Goal: Task Accomplishment & Management: Manage account settings

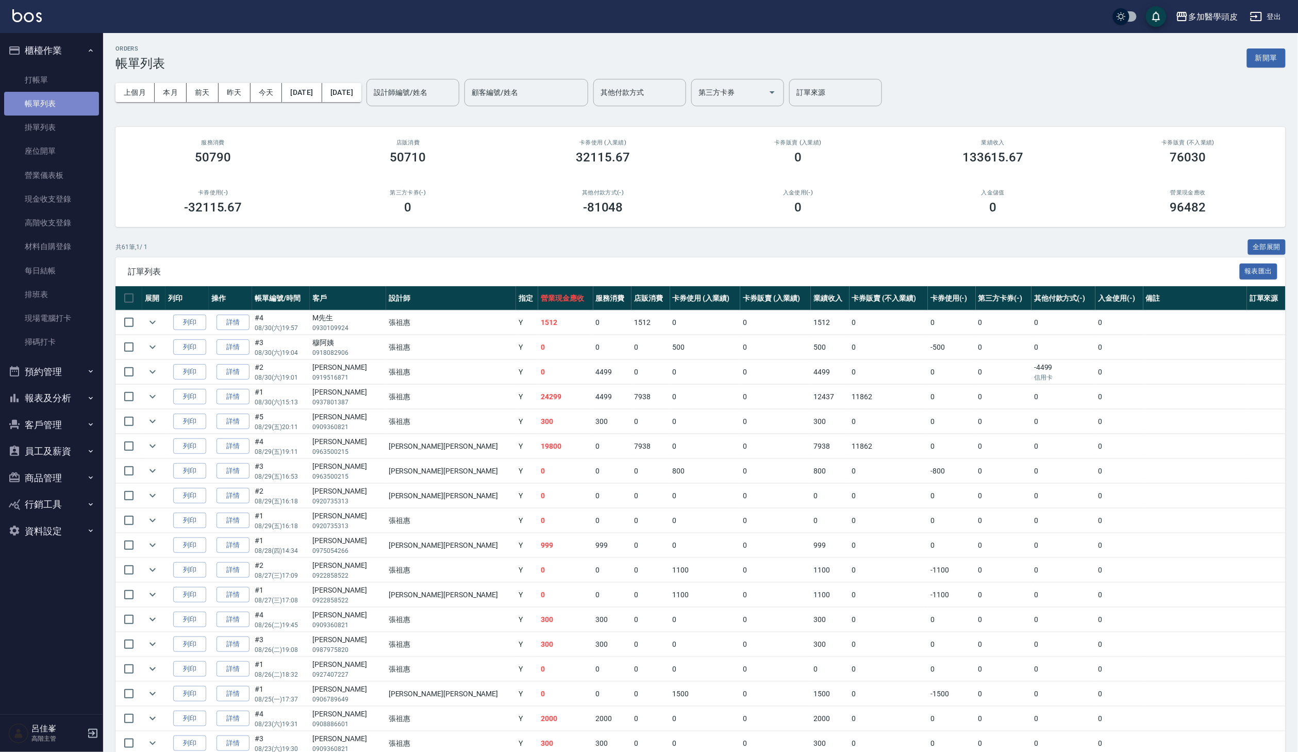
click at [76, 94] on link "帳單列表" at bounding box center [51, 104] width 95 height 24
click at [151, 89] on button "上個月" at bounding box center [134, 92] width 39 height 19
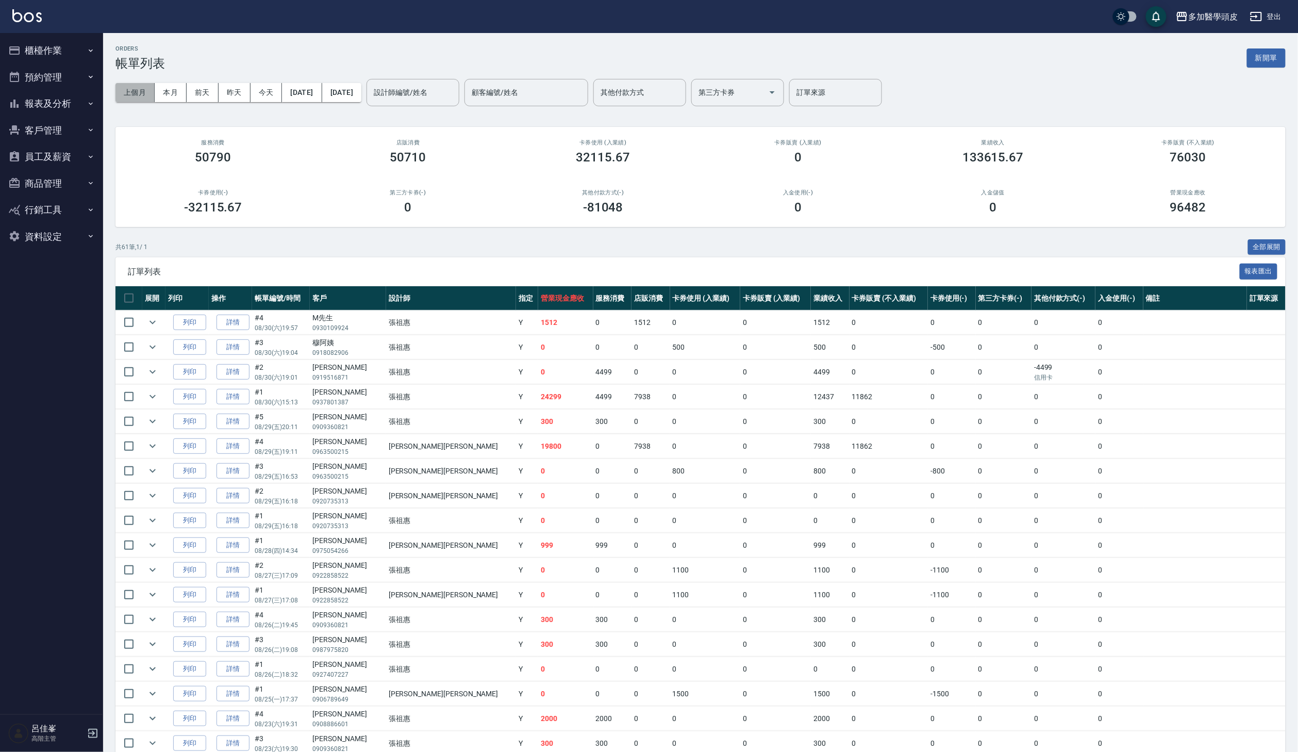
click at [139, 95] on button "上個月" at bounding box center [134, 92] width 39 height 19
click at [455, 94] on input "設計師編號/姓名" at bounding box center [413, 93] width 84 height 18
click at [483, 121] on div "葉小妹 Uni (無代號)" at bounding box center [449, 129] width 93 height 39
type input "葉小妹 Uni(無代號)"
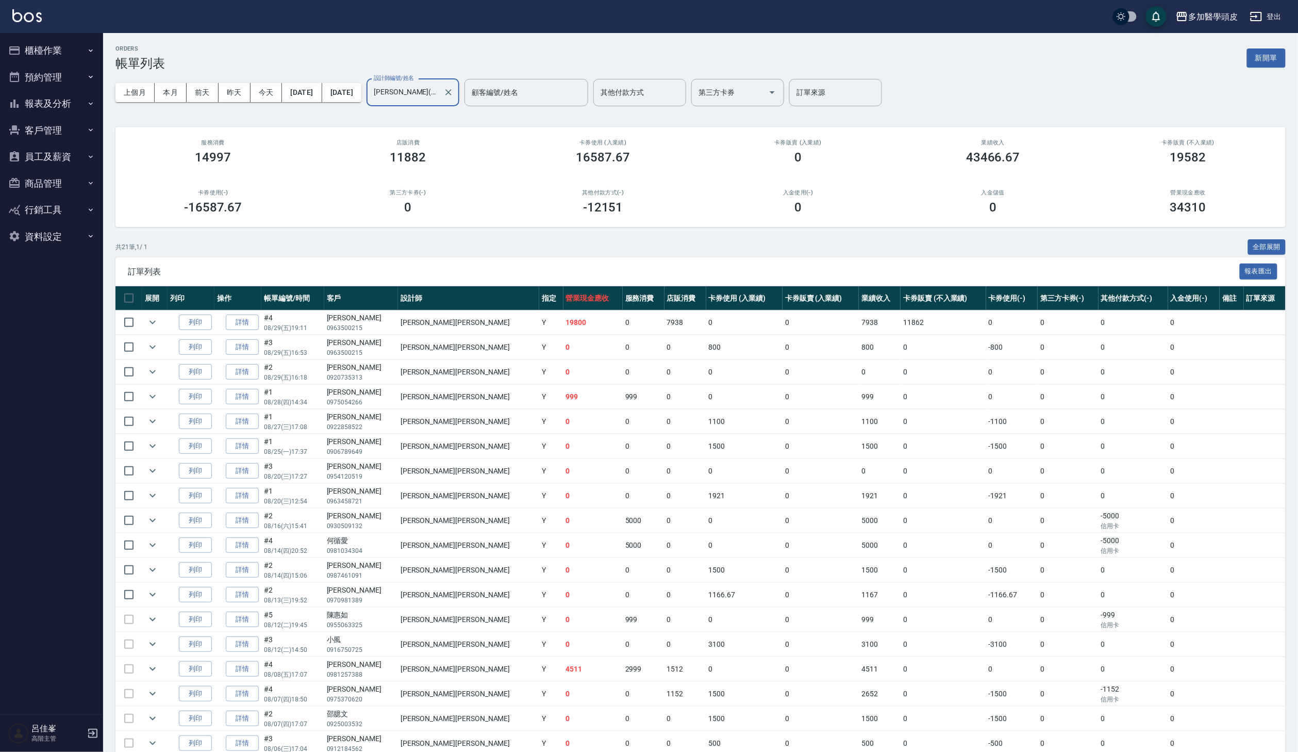
click at [77, 159] on button "員工及薪資" at bounding box center [51, 156] width 95 height 27
click at [78, 94] on button "報表及分析" at bounding box center [51, 103] width 95 height 27
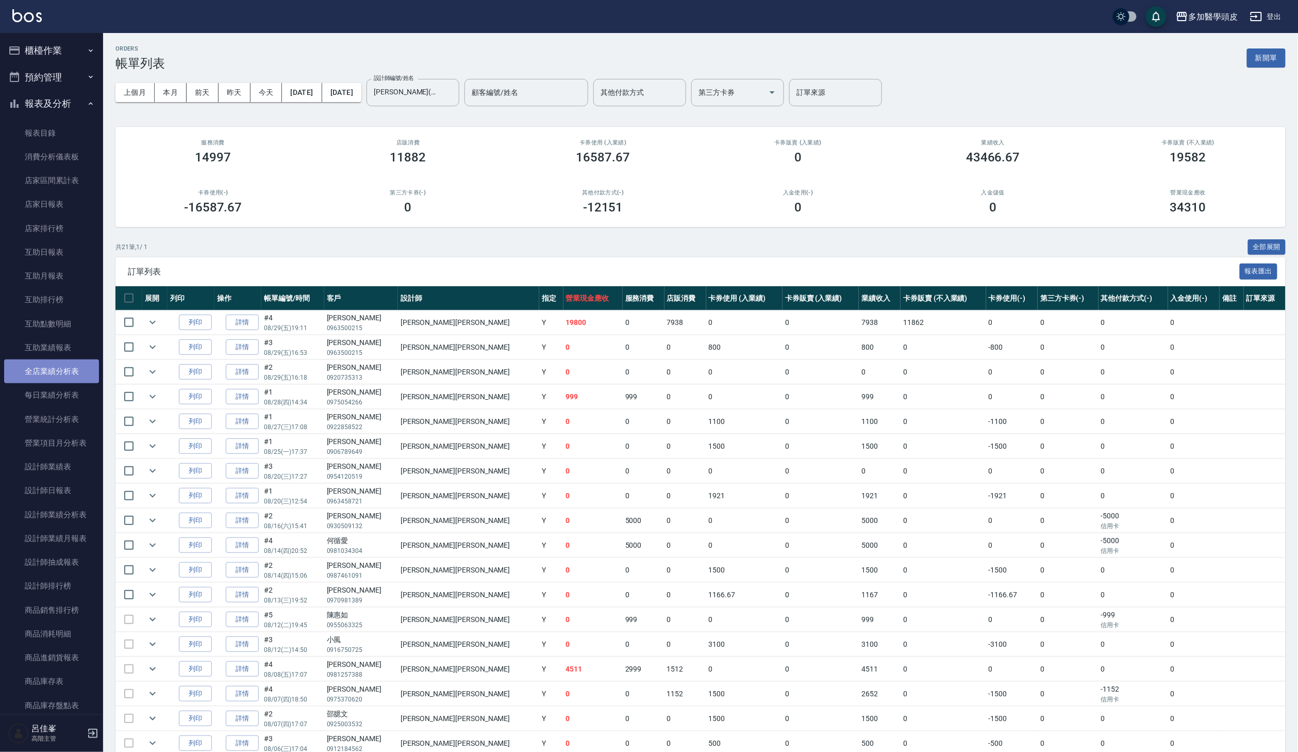
click at [67, 363] on link "全店業績分析表" at bounding box center [51, 371] width 95 height 24
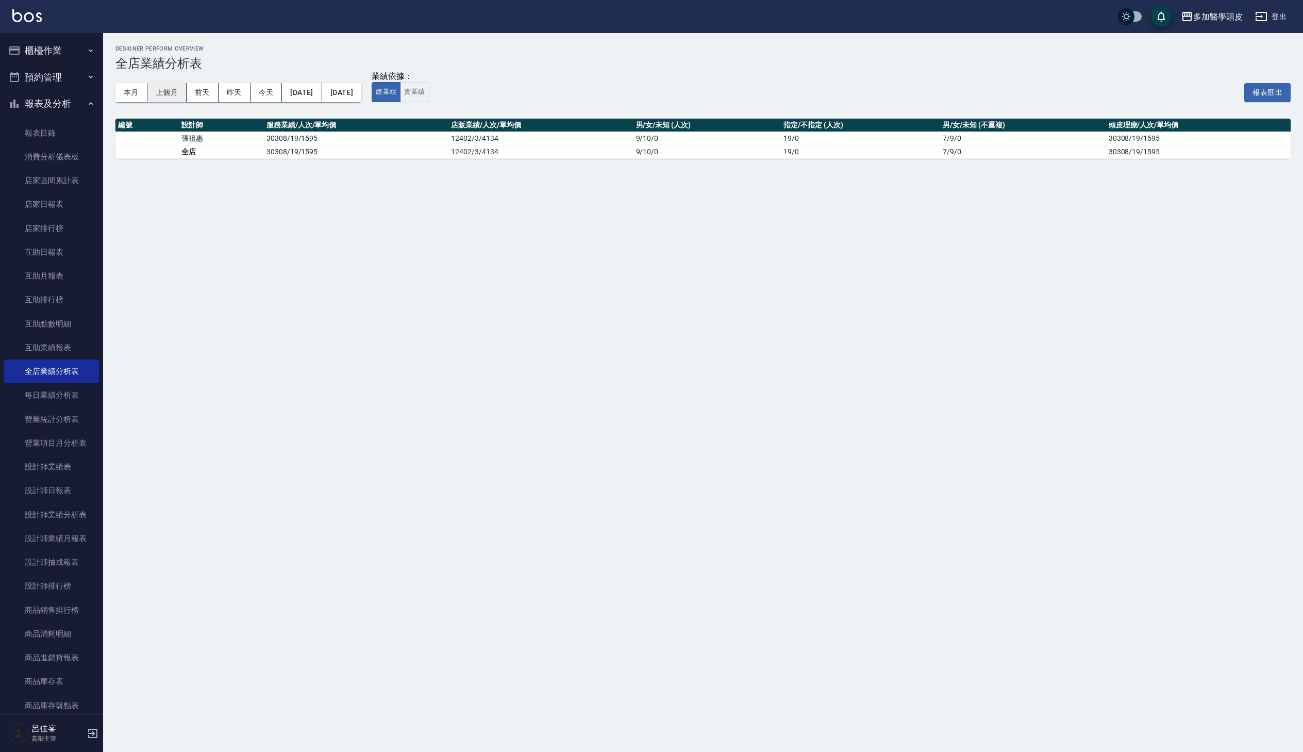
click at [159, 95] on button "上個月" at bounding box center [166, 92] width 39 height 19
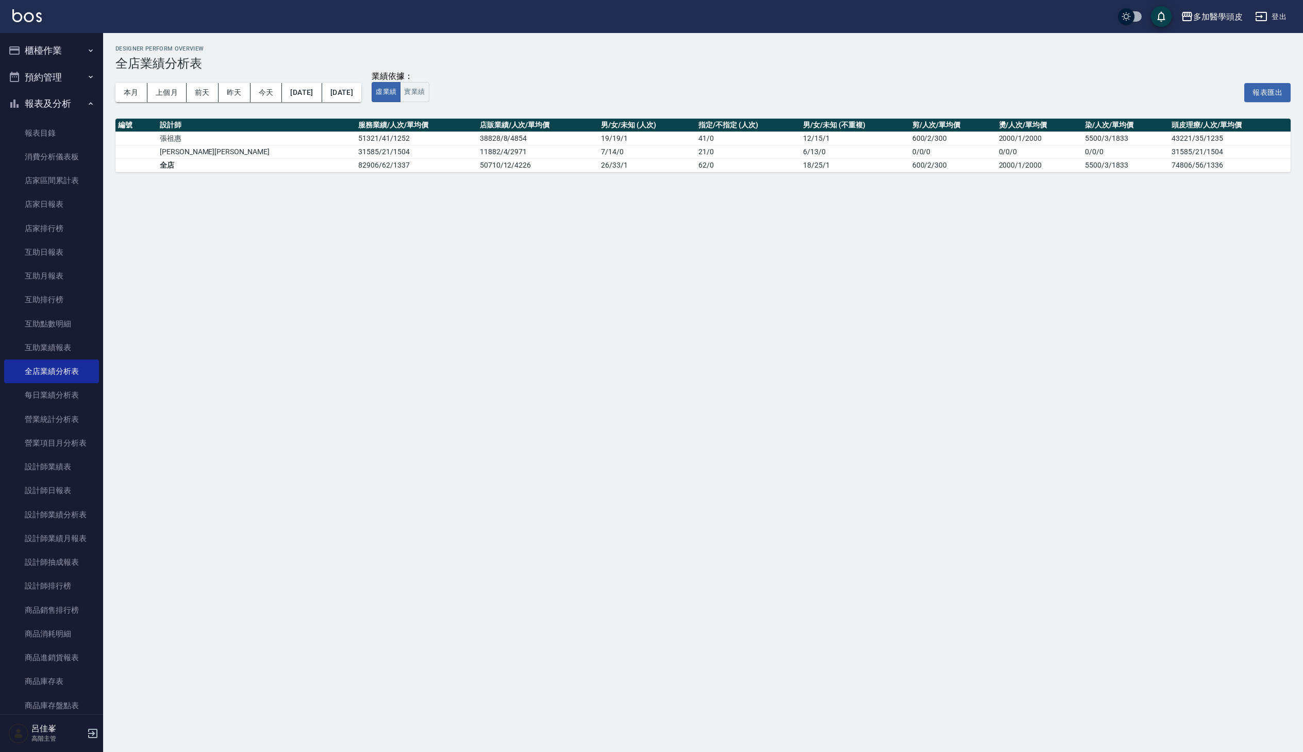
click at [66, 104] on button "報表及分析" at bounding box center [51, 103] width 95 height 27
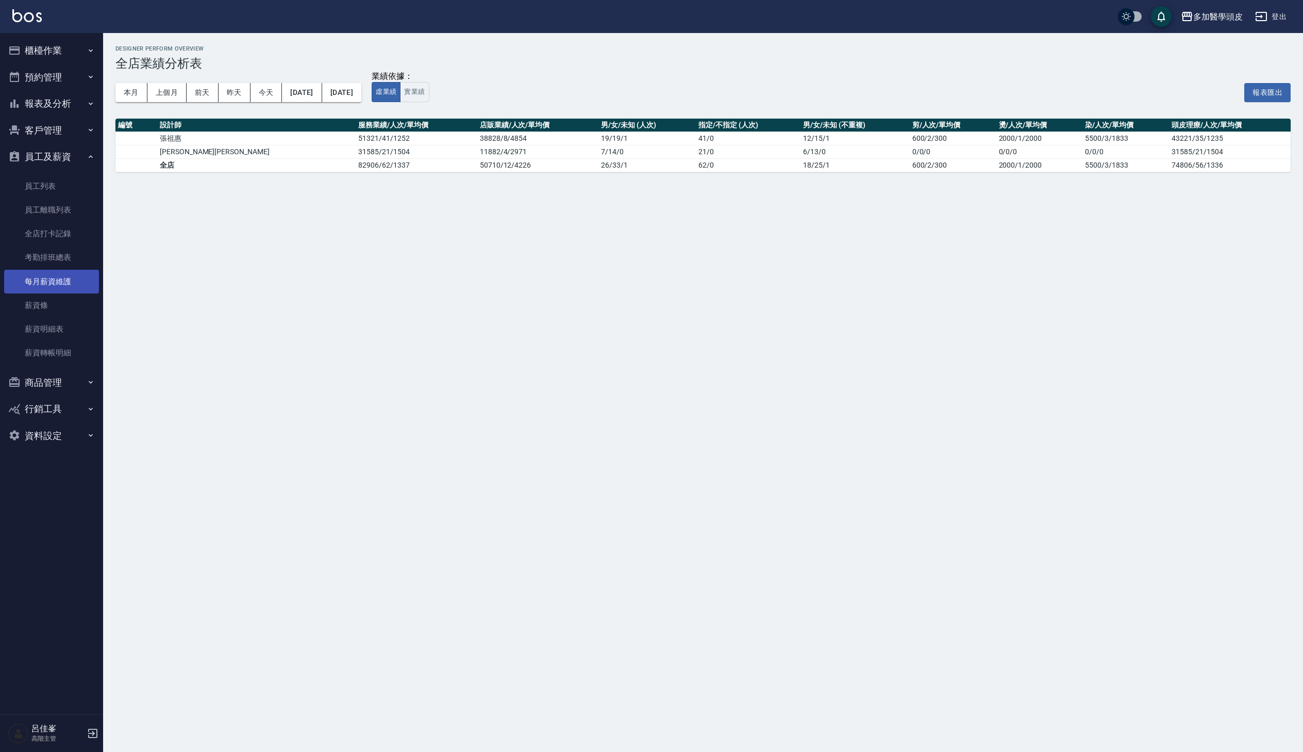
click at [75, 277] on link "每月薪資維護" at bounding box center [51, 282] width 95 height 24
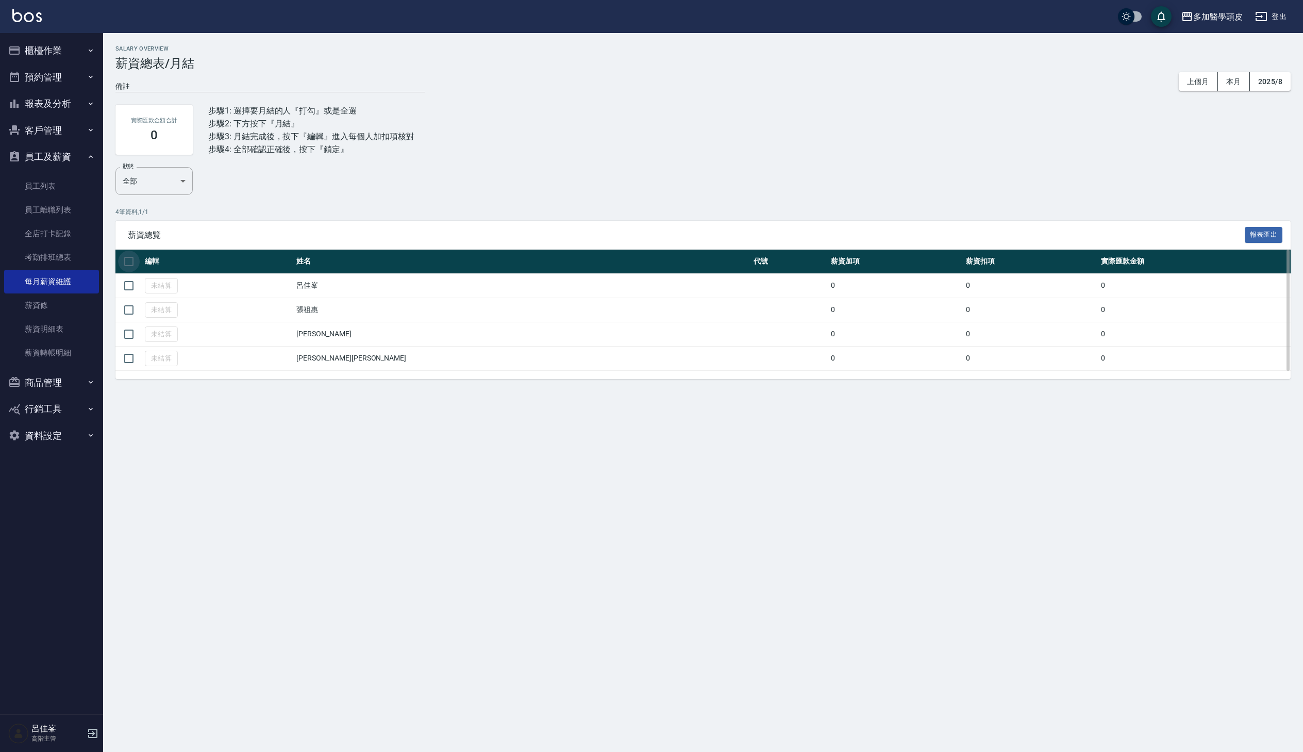
click at [128, 262] on input "checkbox" at bounding box center [129, 262] width 22 height 22
checkbox input "true"
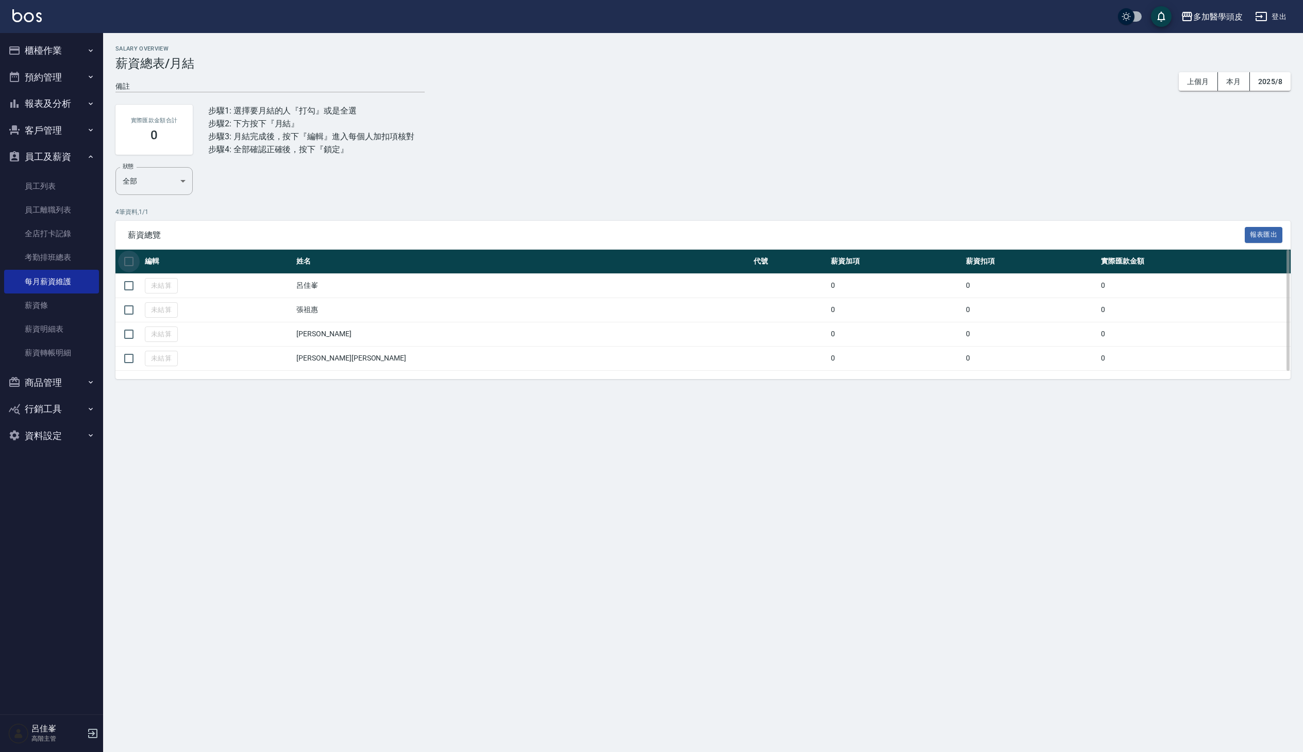
checkbox input "true"
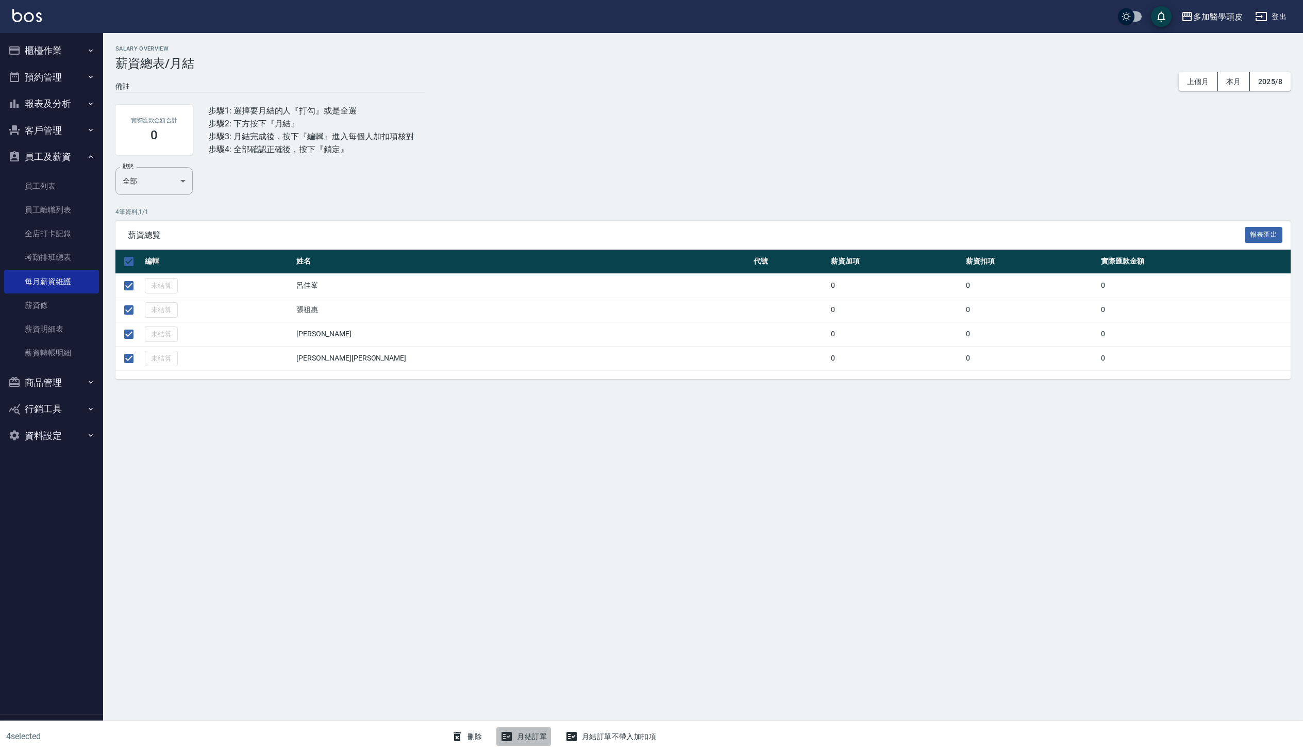
click at [534, 735] on button "月結訂單" at bounding box center [523, 736] width 55 height 19
click at [624, 42] on button "結算" at bounding box center [614, 42] width 33 height 16
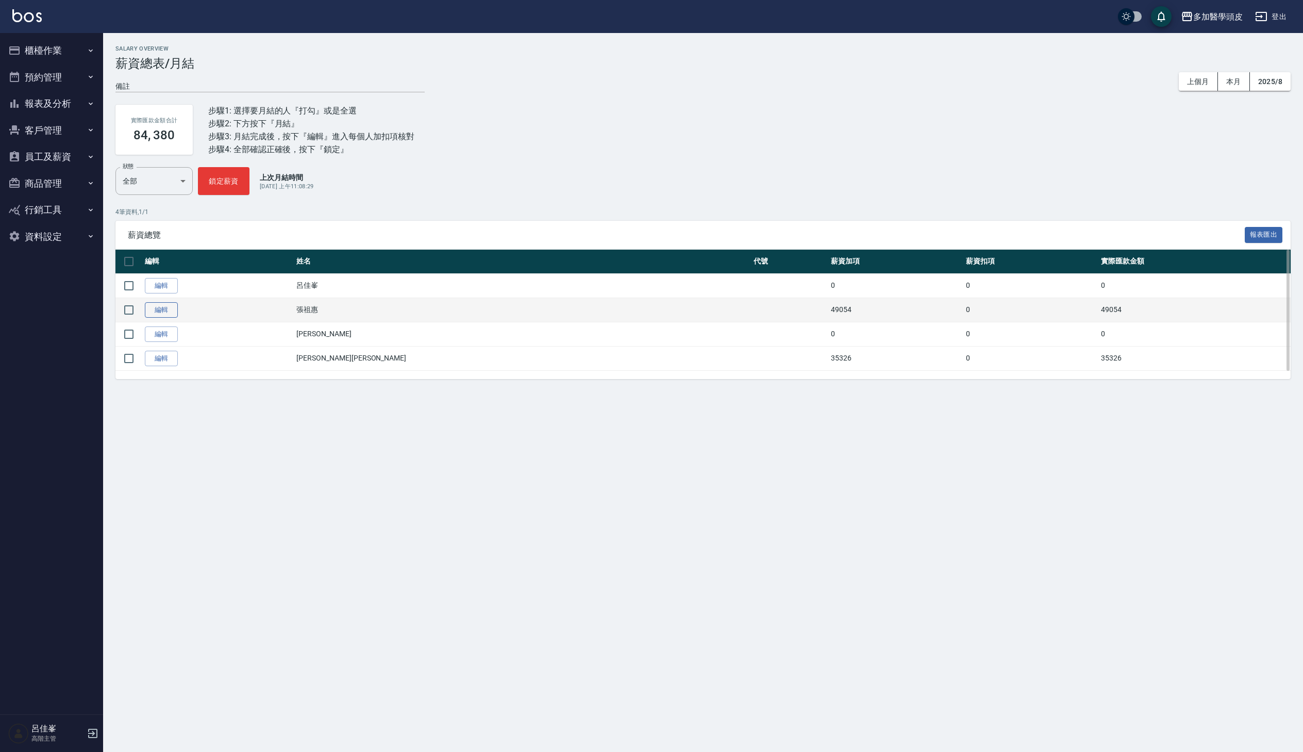
click at [168, 312] on link "編輯" at bounding box center [161, 310] width 33 height 16
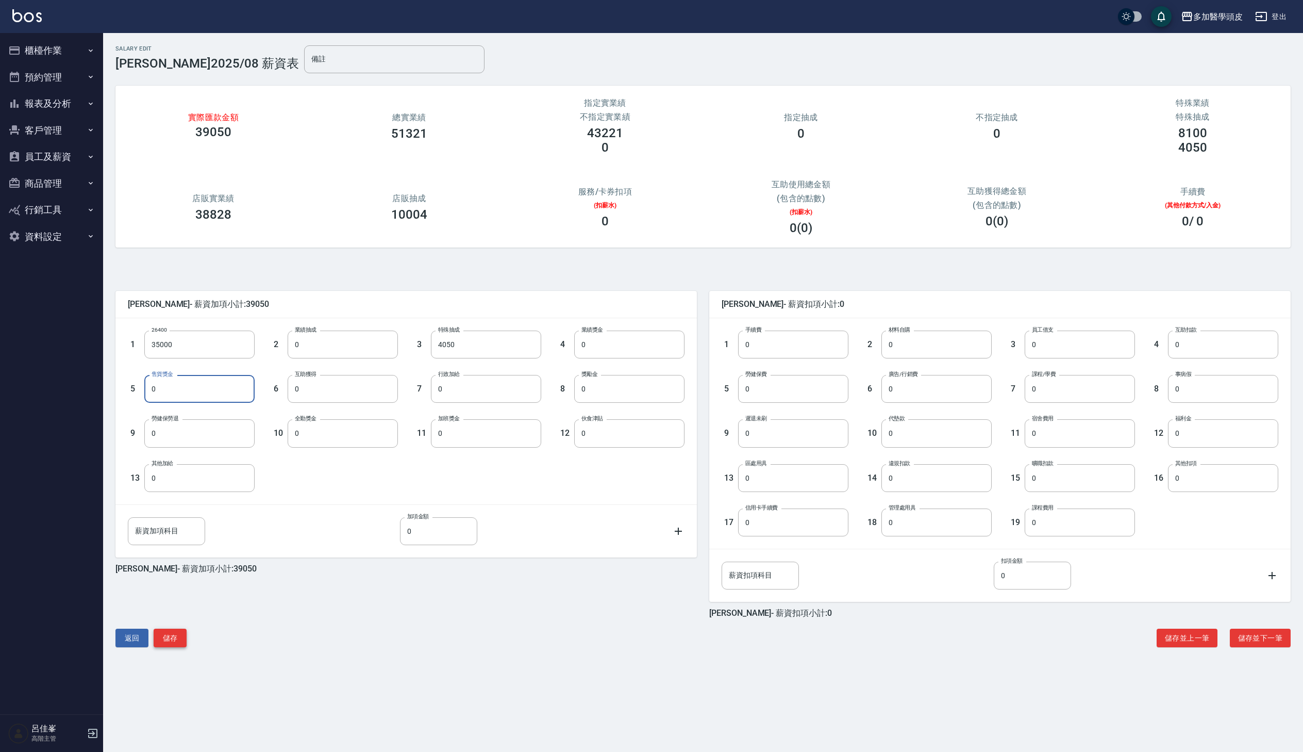
type input "0"
click at [174, 641] on button "儲存" at bounding box center [170, 637] width 33 height 19
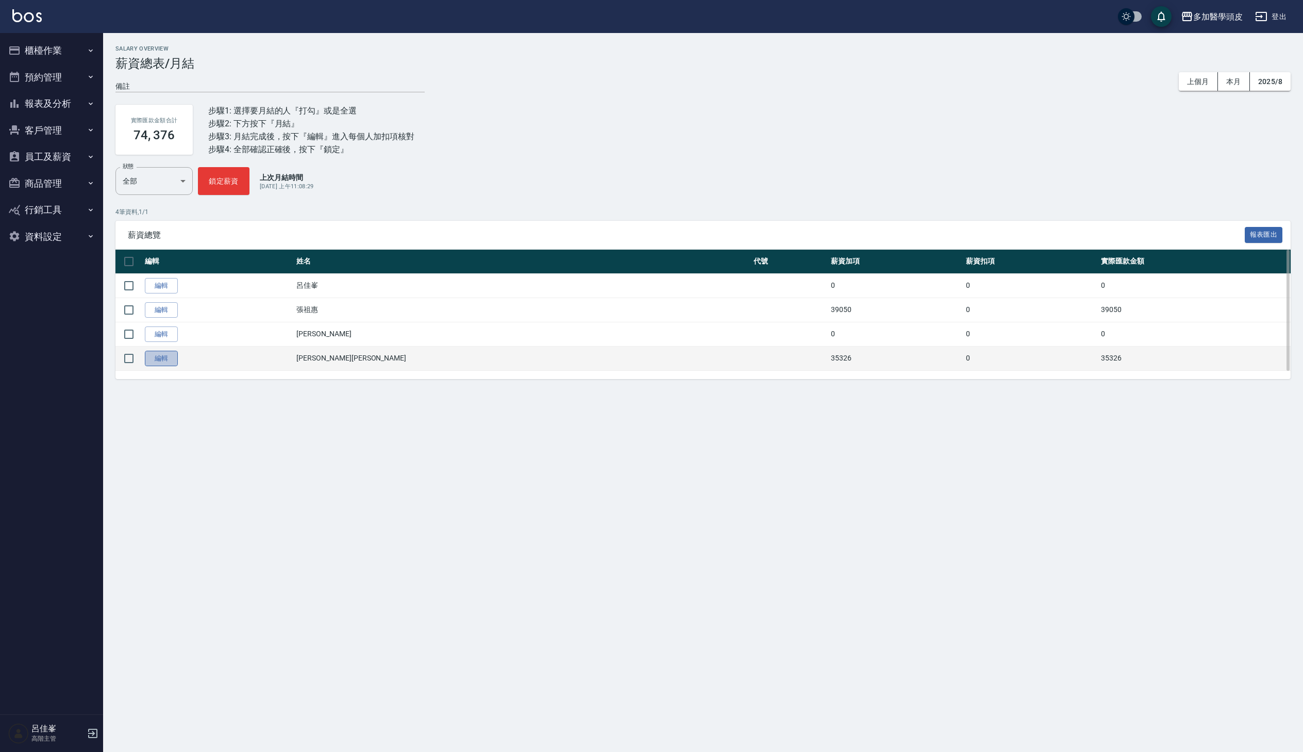
click at [169, 359] on link "編輯" at bounding box center [161, 359] width 33 height 16
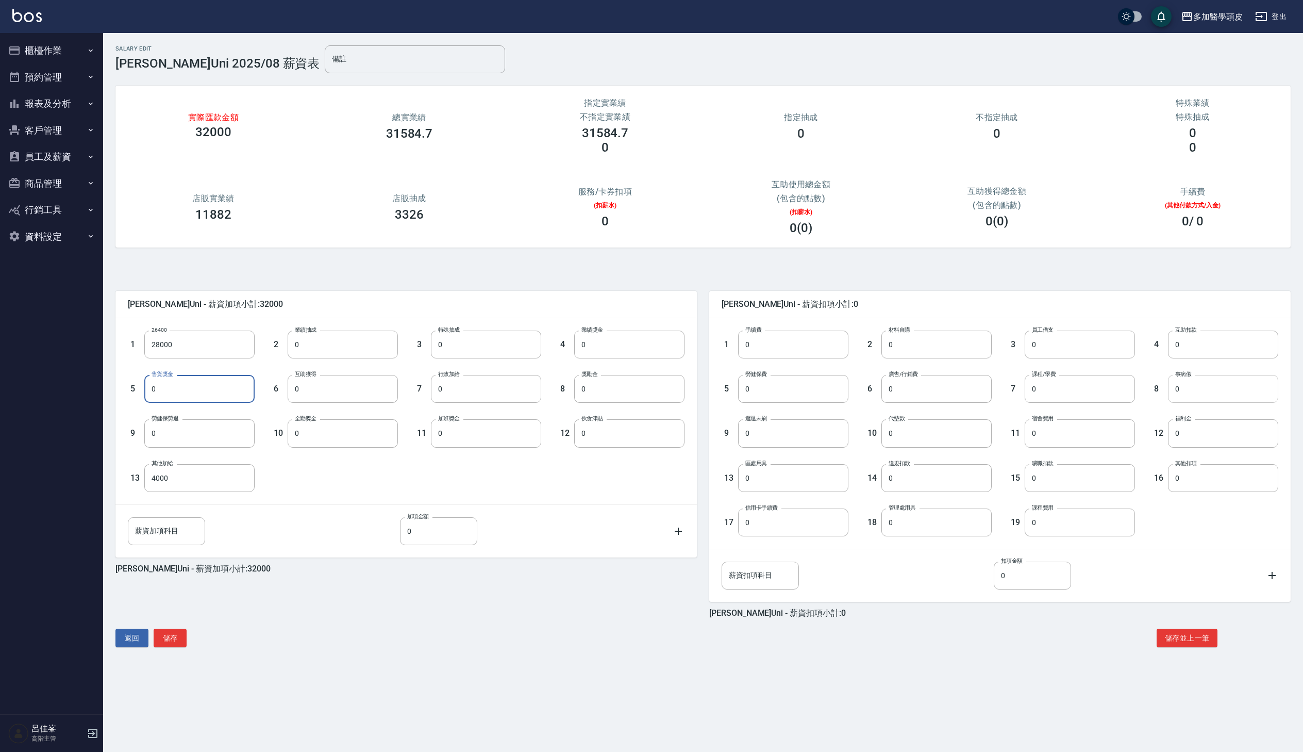
type input "0"
click at [1197, 386] on input "0" at bounding box center [1223, 389] width 110 height 28
type input "4264"
click at [1183, 638] on button "儲存並上一筆" at bounding box center [1187, 637] width 61 height 19
click at [131, 638] on button "返回" at bounding box center [131, 637] width 33 height 19
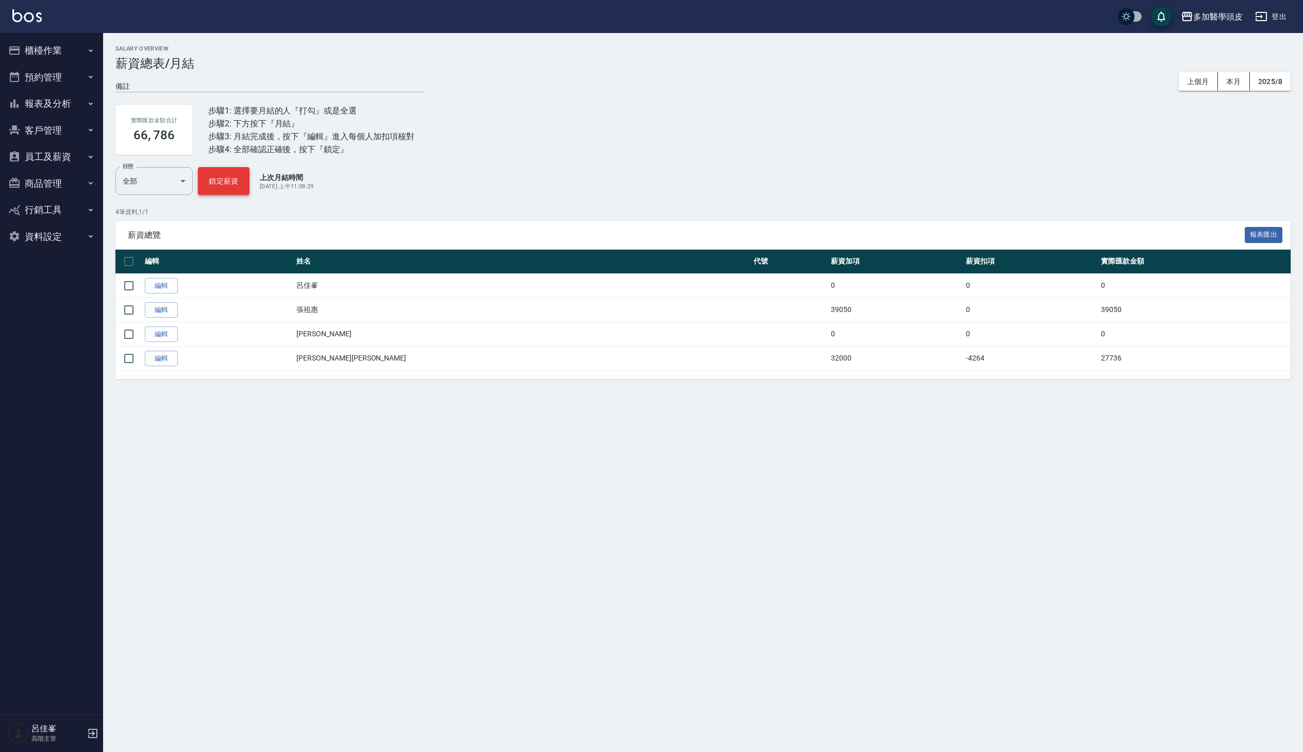
click at [237, 172] on button "鎖定薪資" at bounding box center [224, 181] width 52 height 28
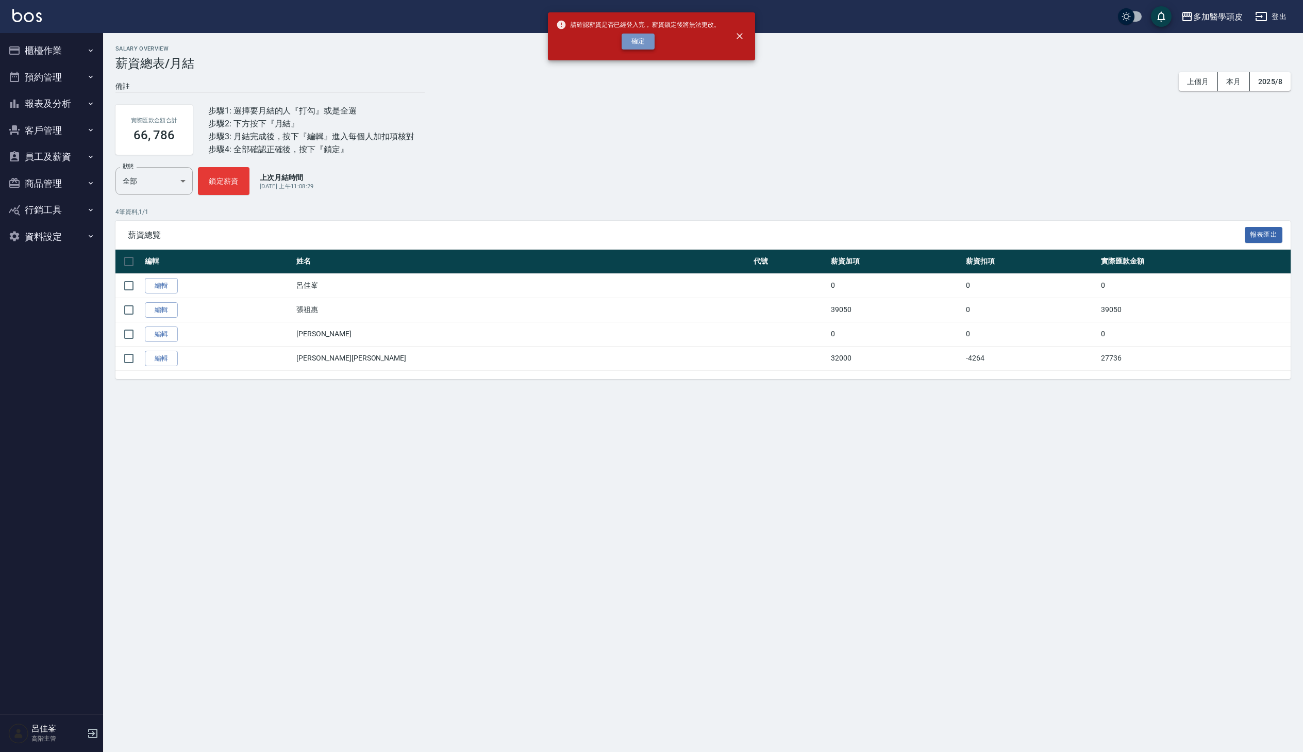
click at [635, 43] on button "確定" at bounding box center [638, 42] width 33 height 16
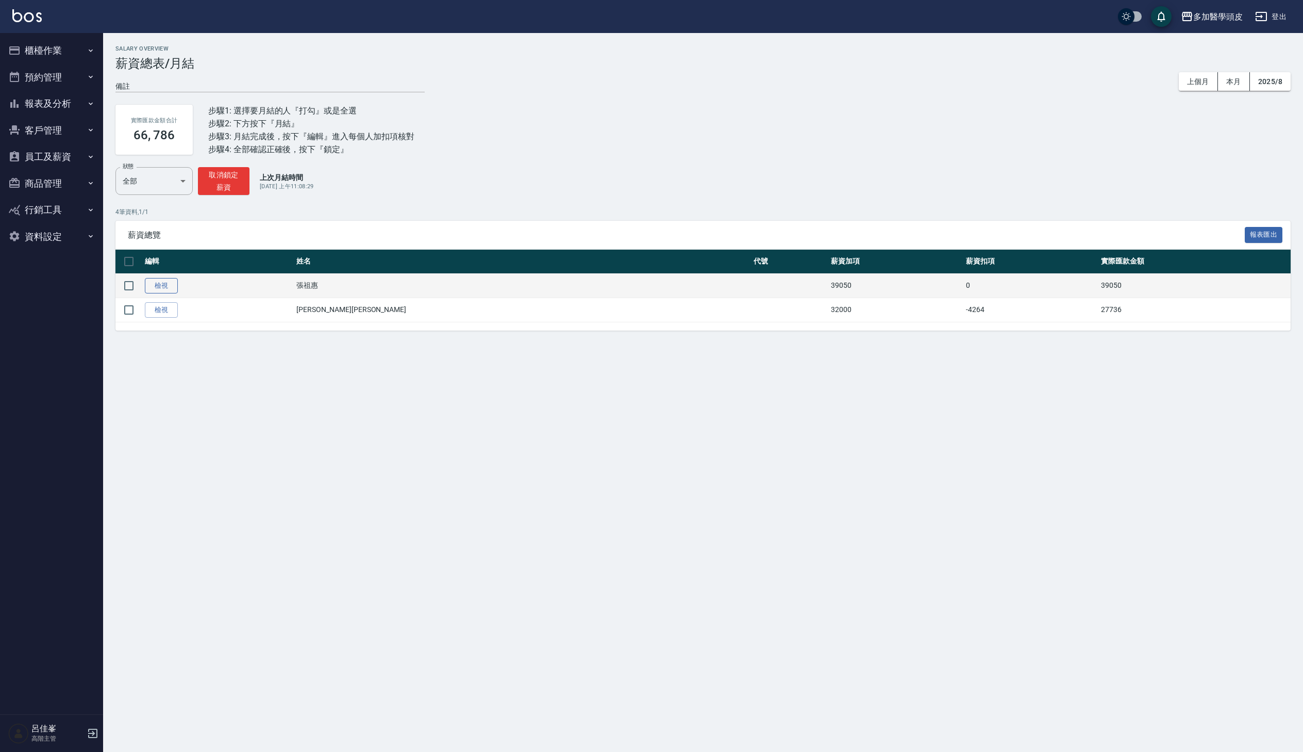
click at [172, 286] on link "檢視" at bounding box center [161, 286] width 33 height 16
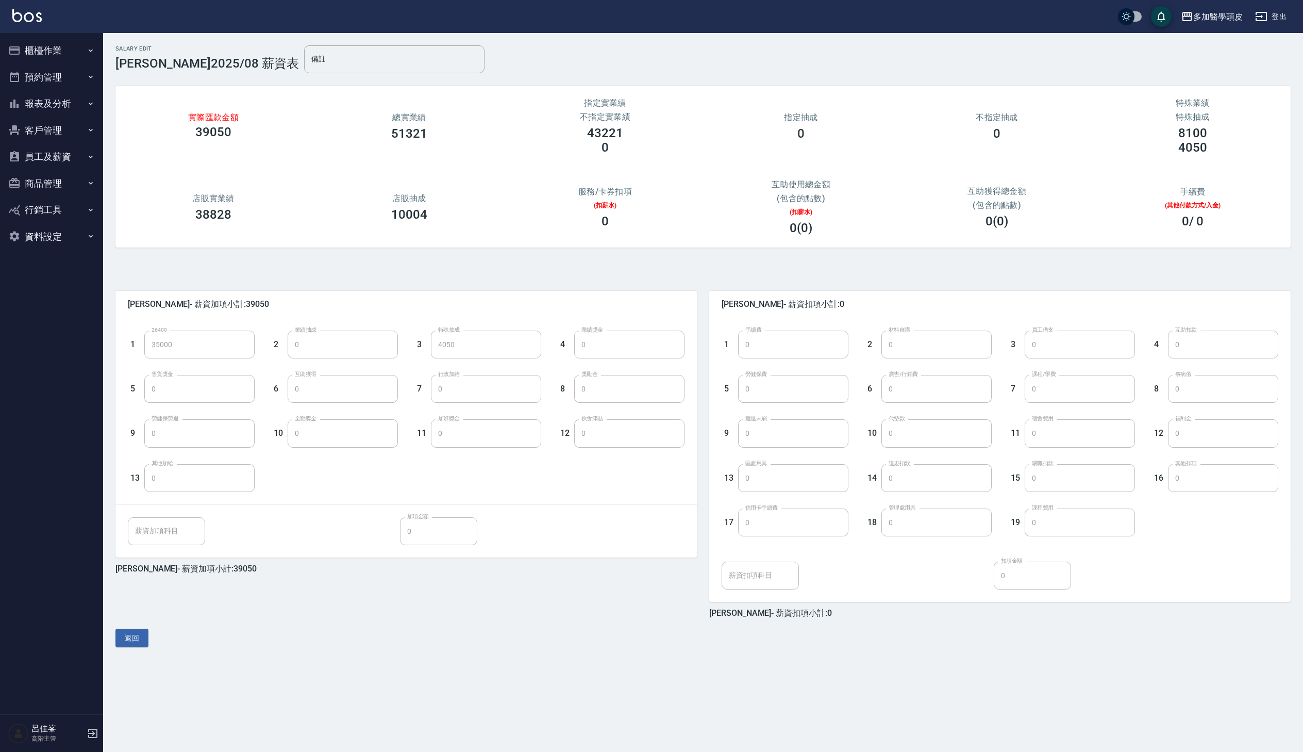
click at [40, 38] on button "櫃檯作業" at bounding box center [51, 50] width 95 height 27
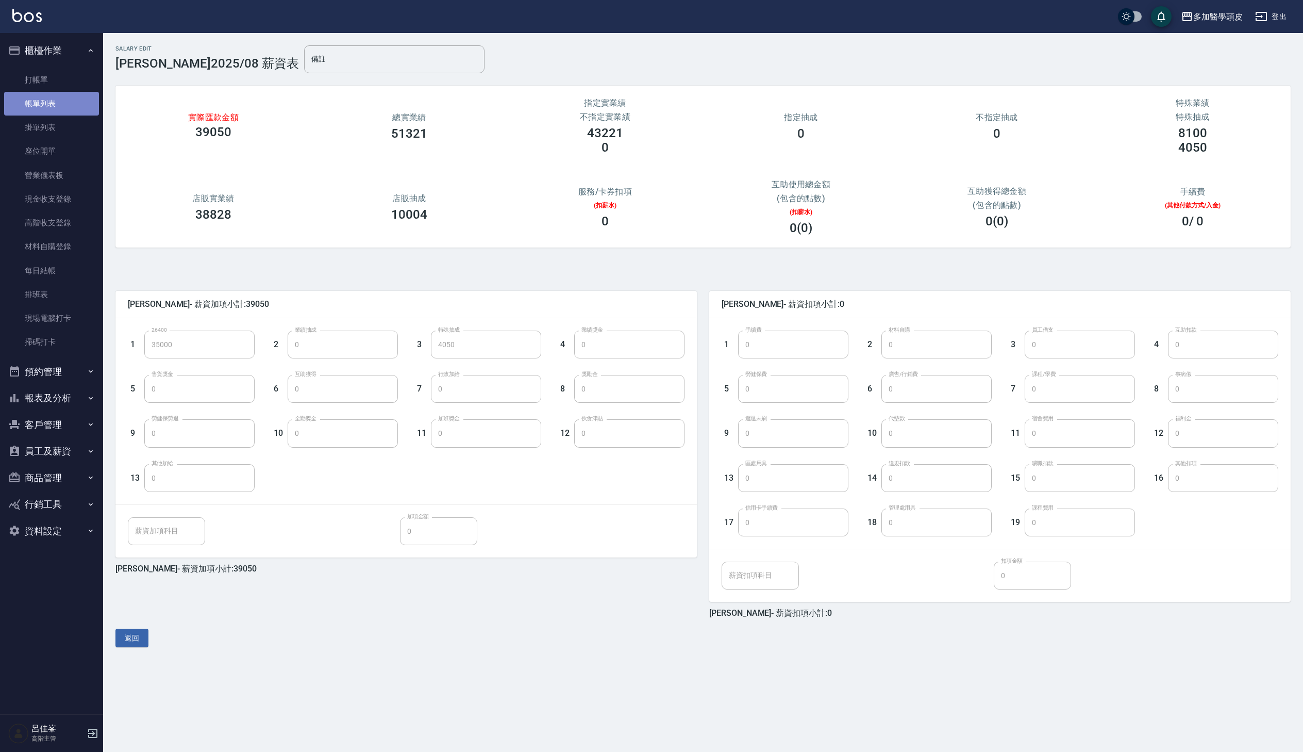
click at [69, 98] on link "帳單列表" at bounding box center [51, 104] width 95 height 24
